Goal: Task Accomplishment & Management: Manage account settings

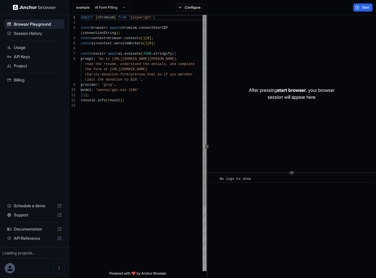
scroll to position [36, 0]
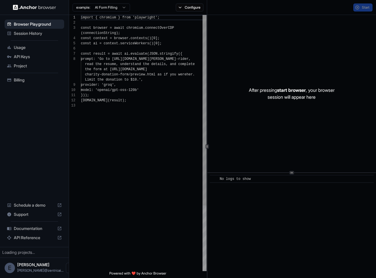
scroll to position [36, 0]
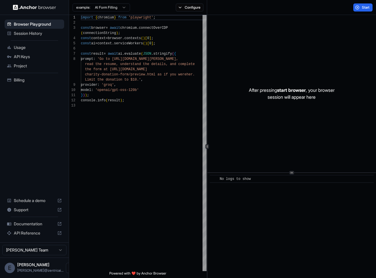
click at [20, 79] on span "Billing" at bounding box center [38, 80] width 48 height 6
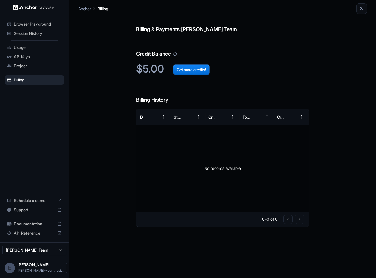
click at [27, 56] on span "API Keys" at bounding box center [38, 57] width 48 height 6
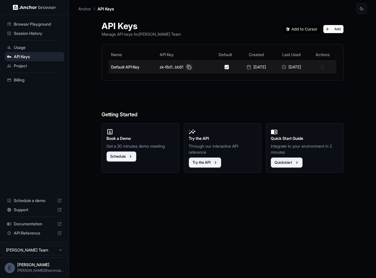
click at [187, 68] on button at bounding box center [188, 67] width 7 height 7
